Goal: Use online tool/utility: Utilize a website feature to perform a specific function

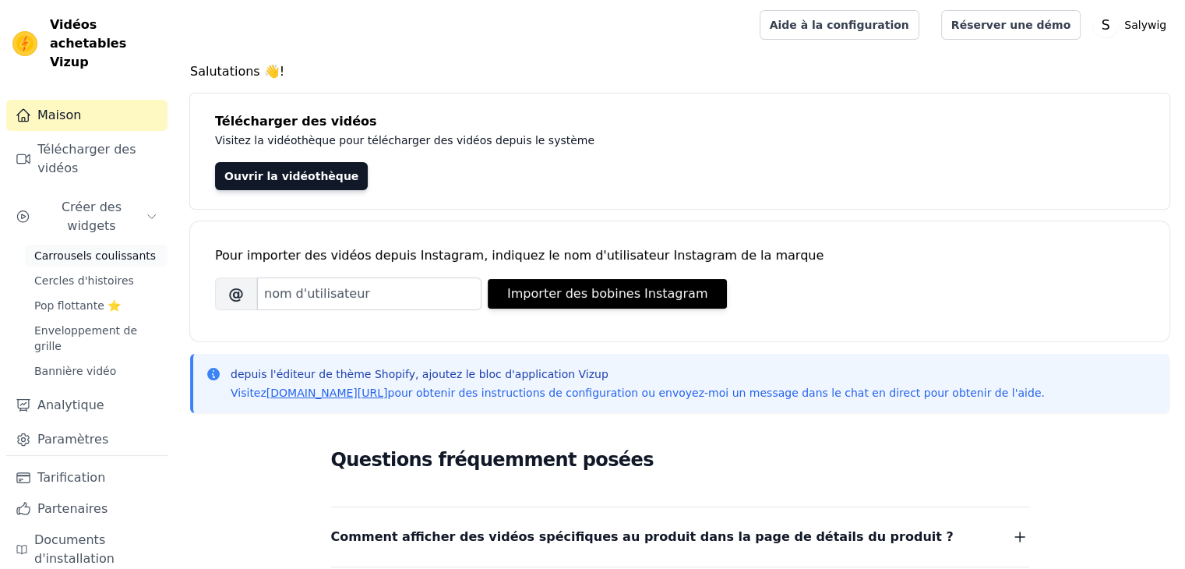
click at [118, 249] on font "Carrousels coulissants" at bounding box center [95, 255] width 122 height 12
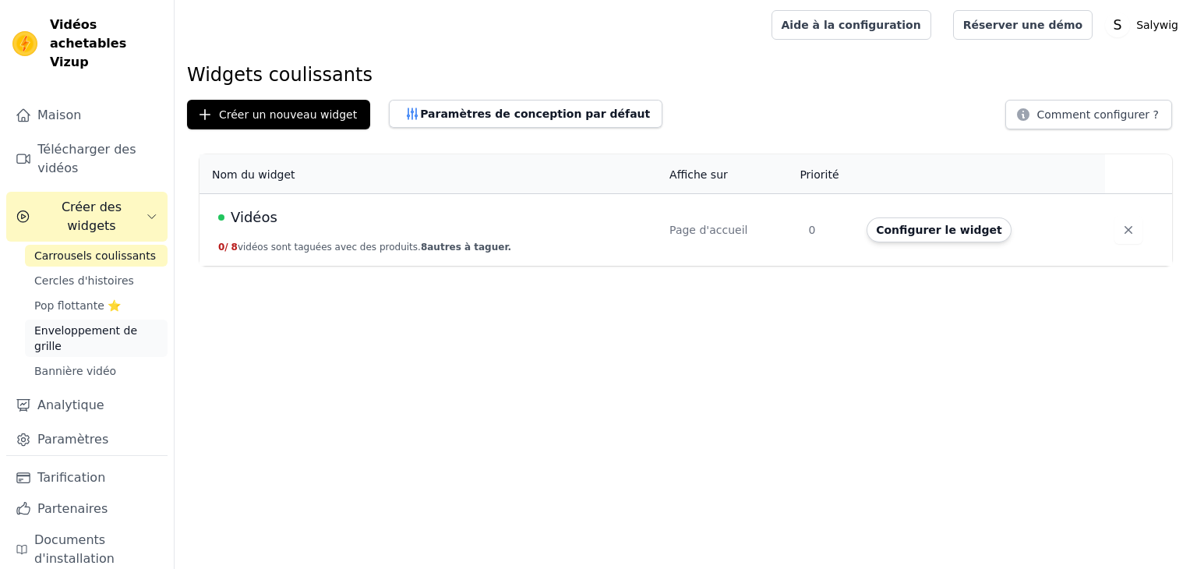
click at [95, 324] on font "Enveloppement de grille" at bounding box center [85, 338] width 103 height 28
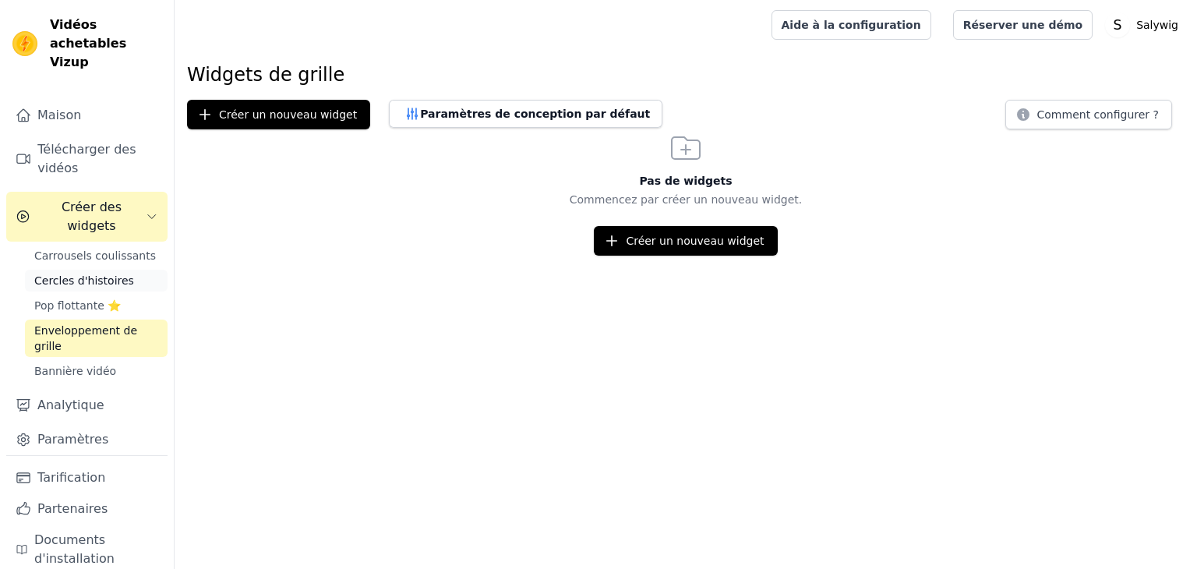
click at [96, 274] on font "Cercles d'histoires" at bounding box center [84, 280] width 100 height 12
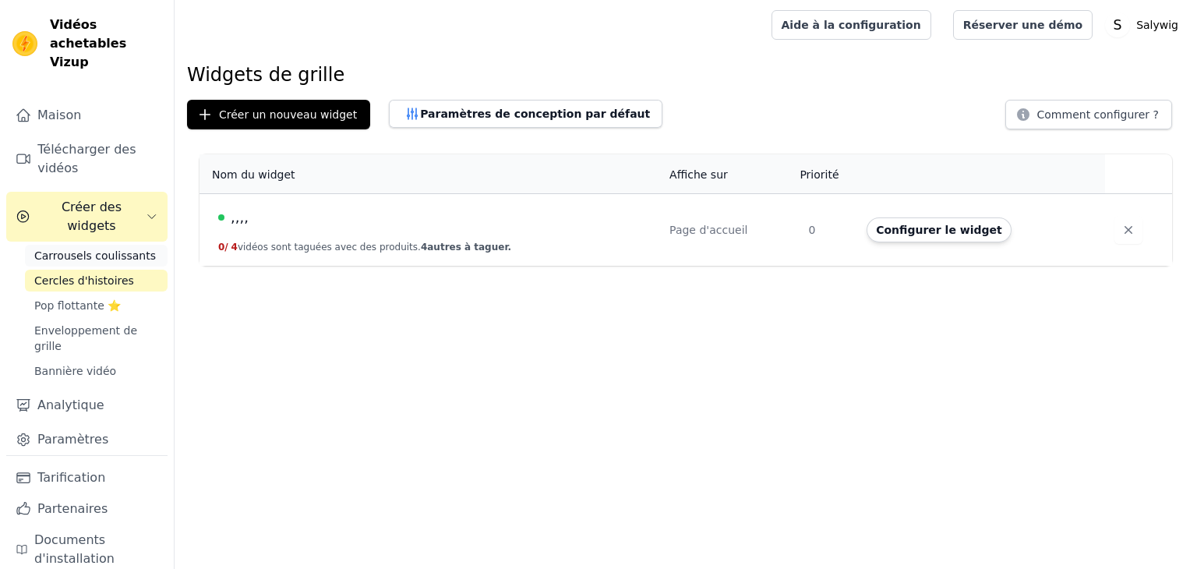
click at [106, 249] on font "Carrousels coulissants" at bounding box center [95, 255] width 122 height 12
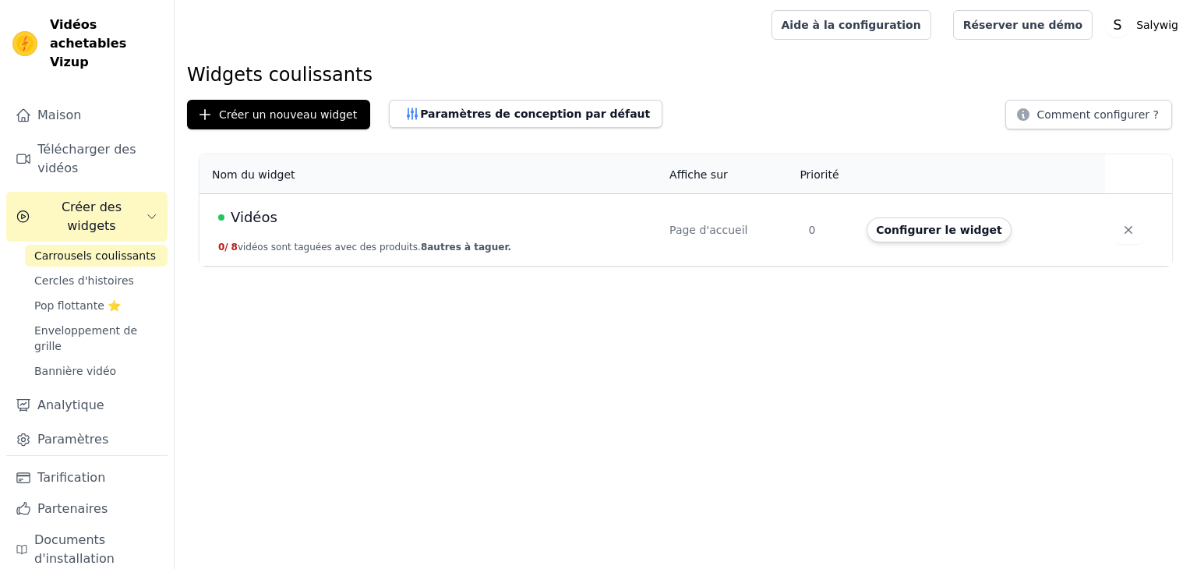
click at [383, 219] on div "Vidéos" at bounding box center [434, 218] width 433 height 22
click at [390, 235] on td "Vidéos 0 / 8 vidéos sont taguées avec des produits. 8 autres à taguer." at bounding box center [430, 229] width 461 height 72
click at [393, 248] on font "vidéos sont taguées avec des produits." at bounding box center [329, 247] width 183 height 11
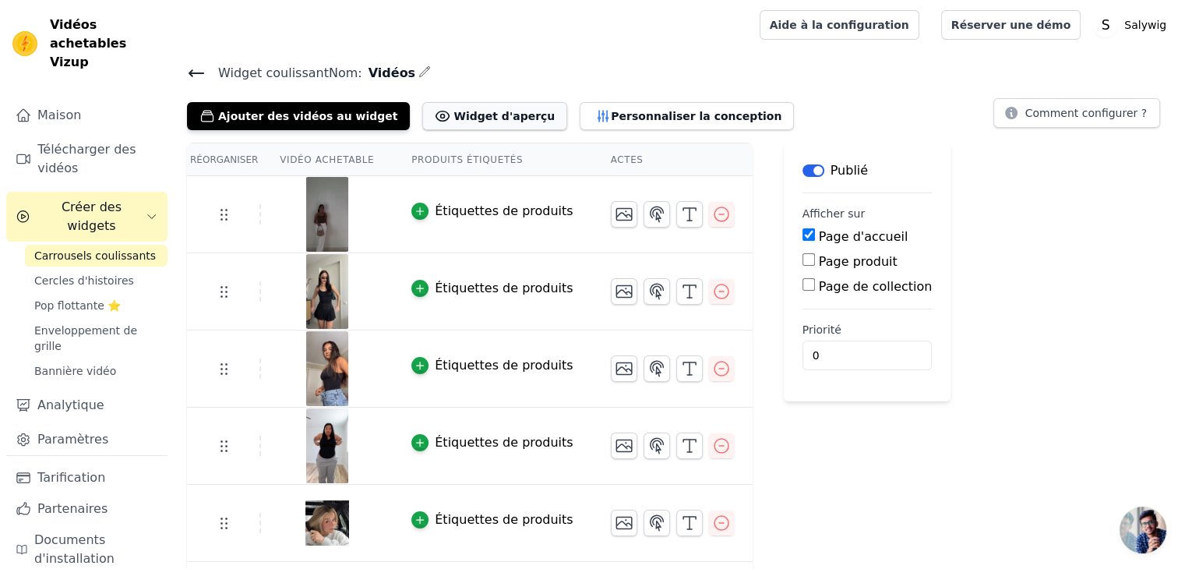
click at [427, 123] on button "Widget d'aperçu" at bounding box center [494, 116] width 145 height 28
click at [450, 161] on font "Produits étiquetés" at bounding box center [467, 159] width 111 height 11
